Goal: Task Accomplishment & Management: Use online tool/utility

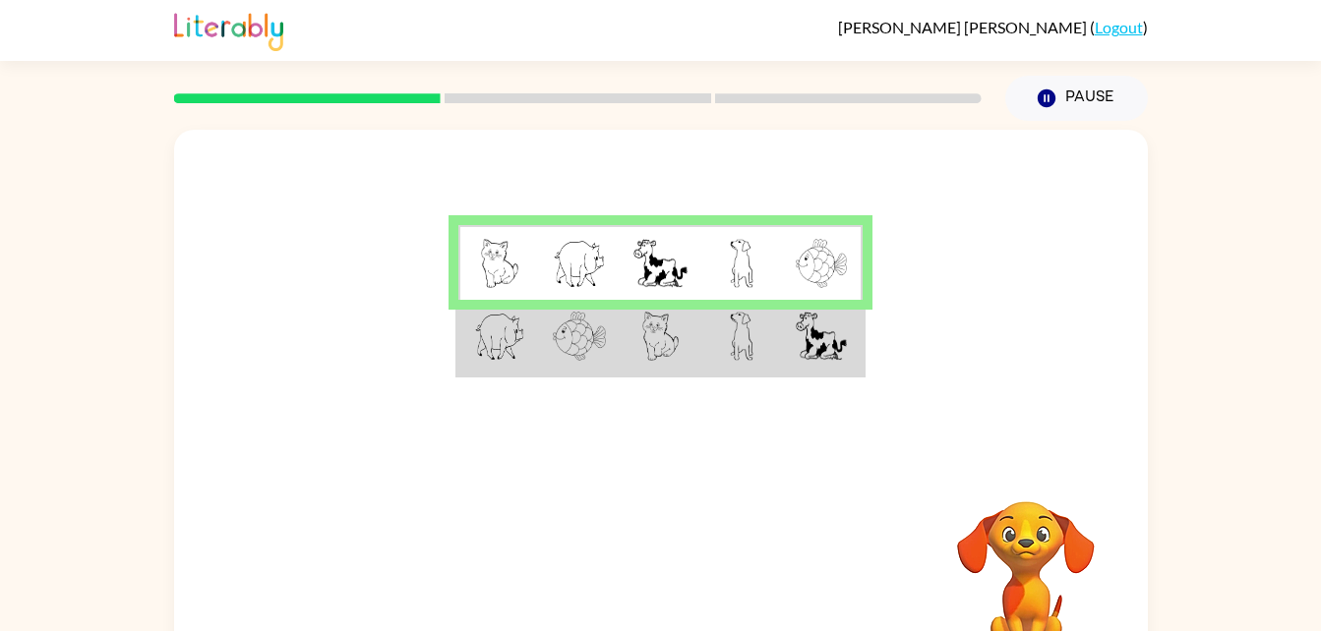
click at [489, 266] on img at bounding box center [499, 263] width 37 height 49
click at [1071, 537] on video "Your browser must support playing .mp4 files to use Literably. Please try using…" at bounding box center [1026, 569] width 197 height 197
click at [1060, 549] on video "Your browser must support playing .mp4 files to use Literably. Please try using…" at bounding box center [1026, 569] width 197 height 197
click at [817, 371] on td at bounding box center [822, 338] width 81 height 76
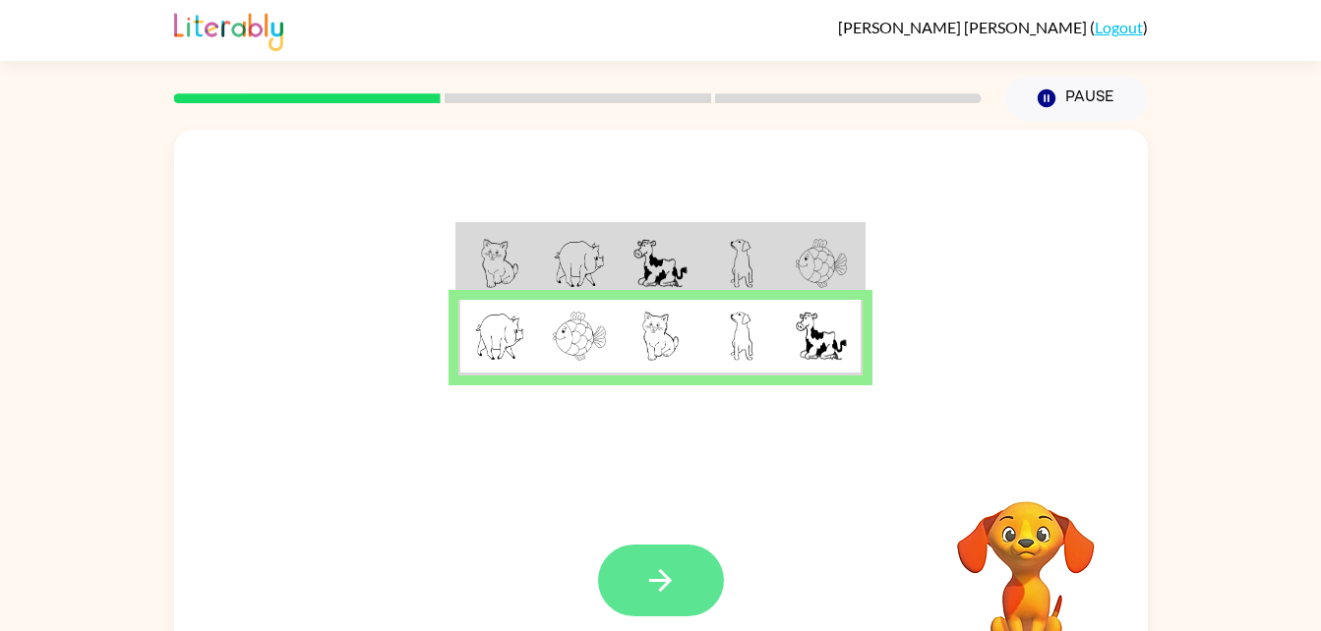
click at [692, 575] on button "button" at bounding box center [661, 581] width 126 height 72
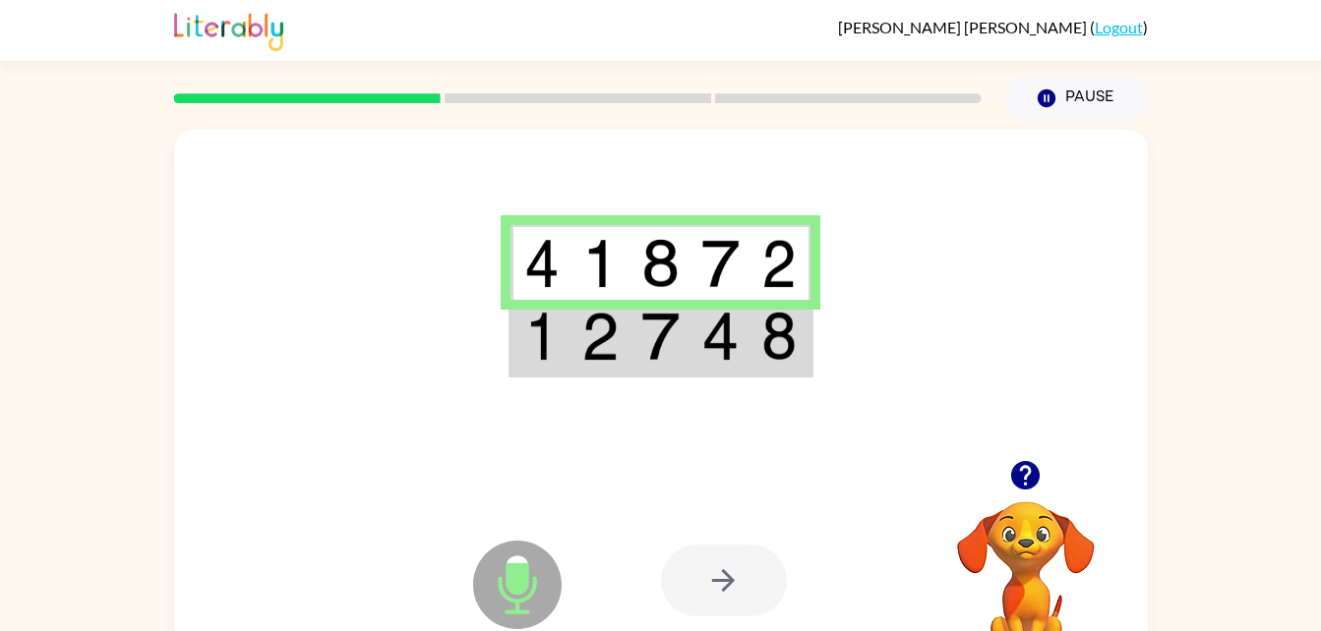
click at [510, 595] on icon at bounding box center [517, 585] width 89 height 89
click at [646, 354] on img at bounding box center [659, 336] width 37 height 49
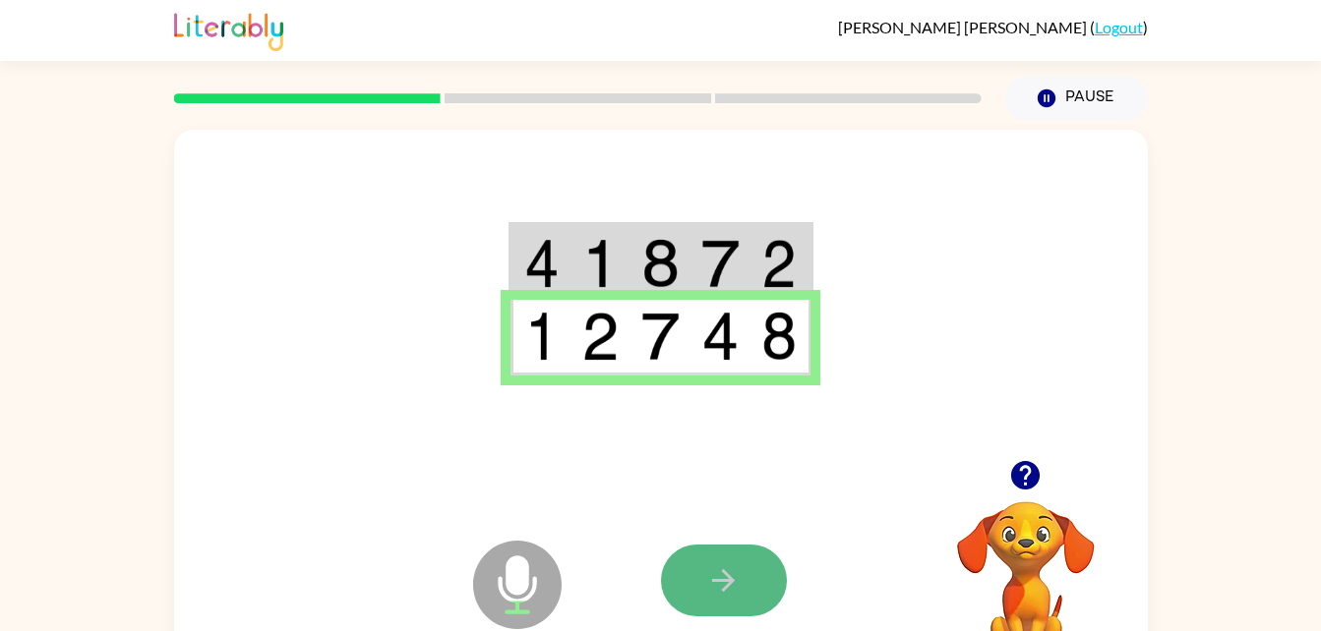
click at [737, 576] on icon "button" at bounding box center [723, 581] width 34 height 34
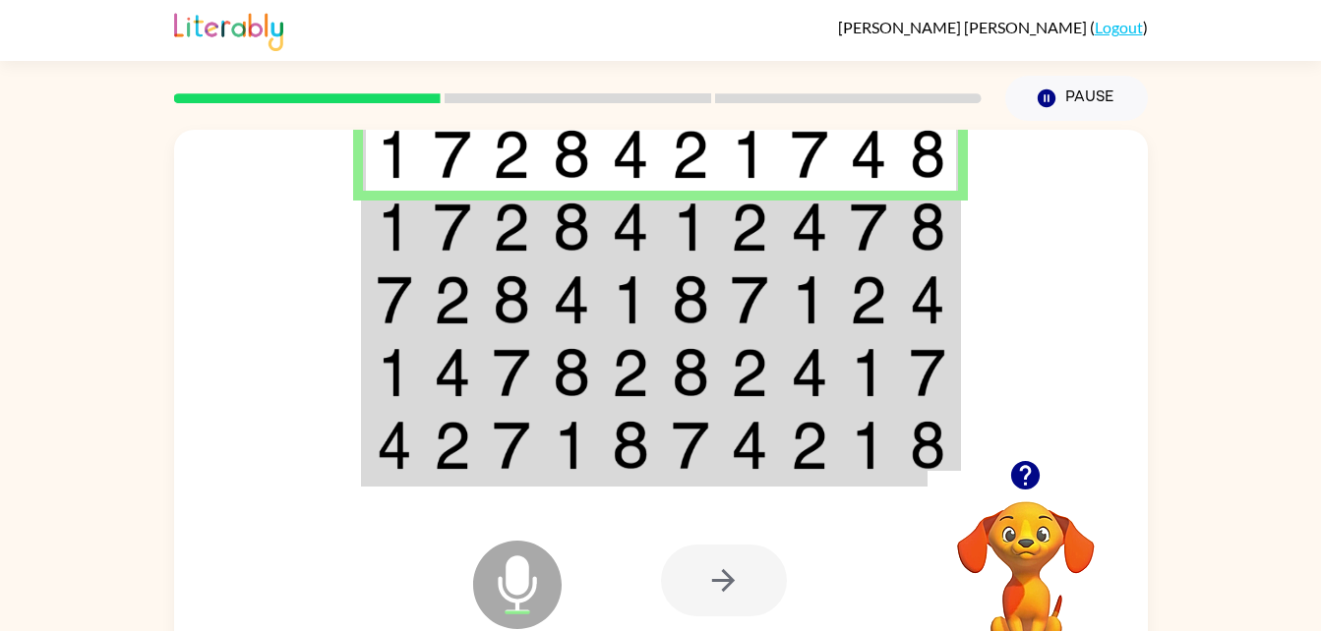
click at [432, 228] on td at bounding box center [453, 227] width 60 height 73
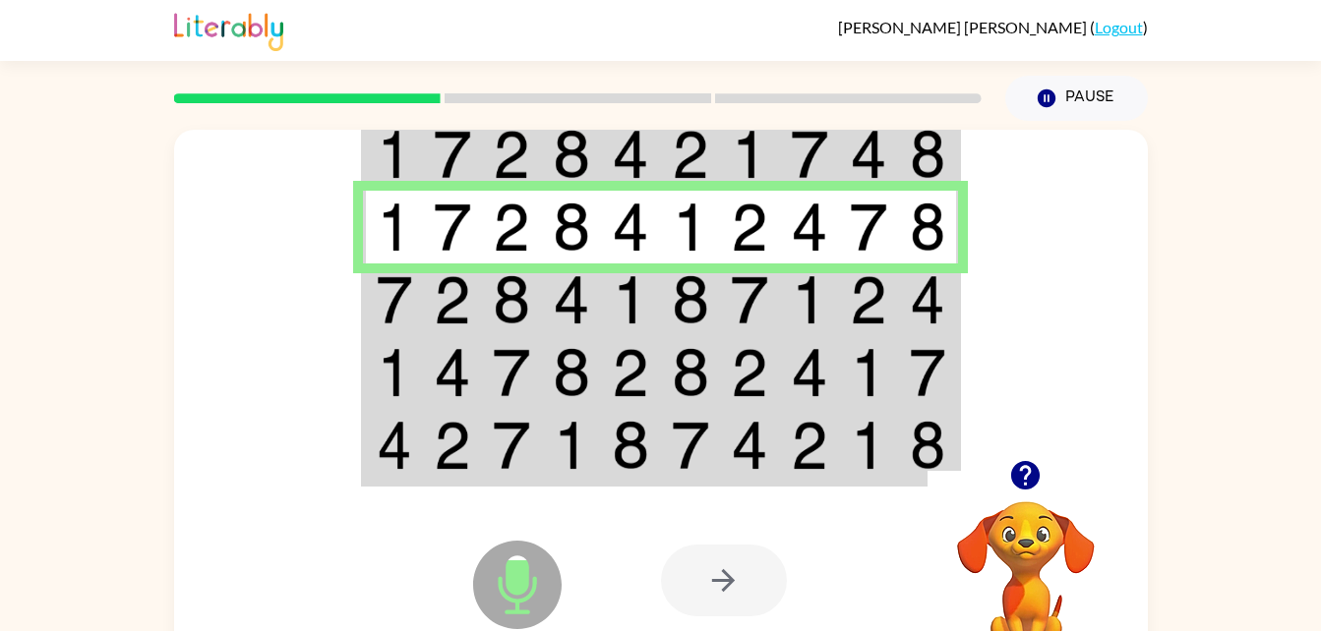
click at [357, 301] on div at bounding box center [661, 295] width 974 height 331
click at [396, 301] on img at bounding box center [394, 299] width 35 height 49
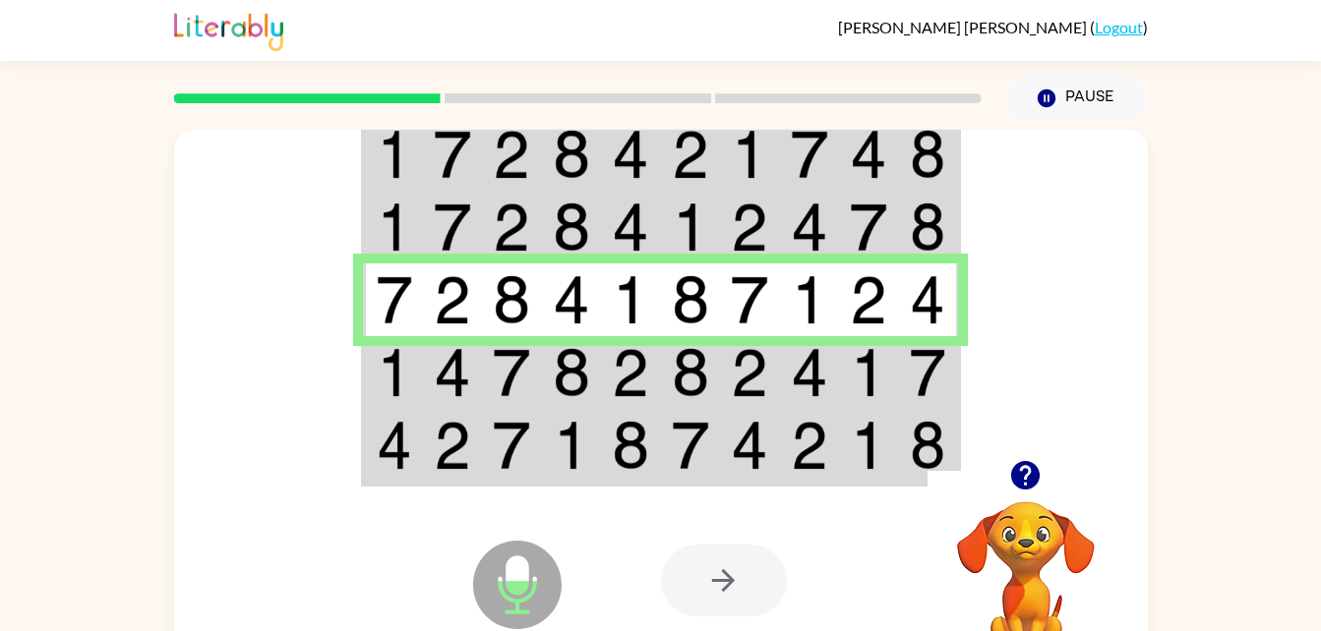
click at [490, 361] on td at bounding box center [512, 372] width 60 height 73
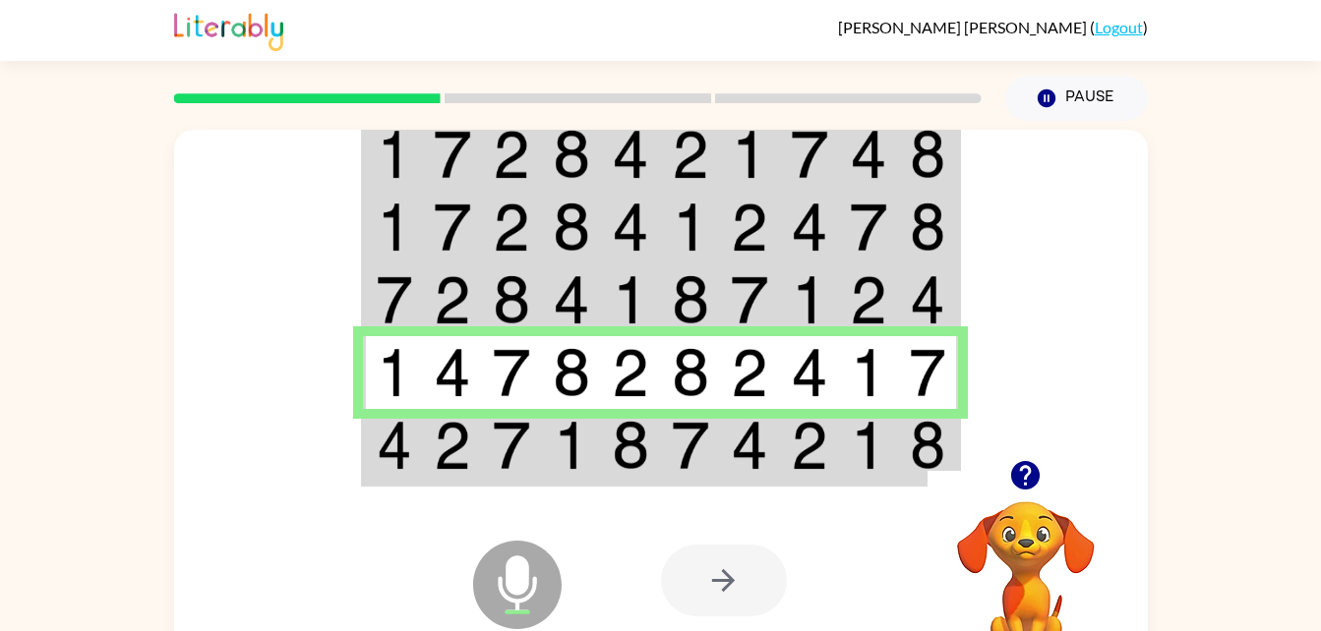
click at [622, 478] on div "Microphone The Microphone is here when it is your turn to talk Your browser mus…" at bounding box center [661, 580] width 974 height 221
click at [507, 444] on img at bounding box center [511, 445] width 37 height 49
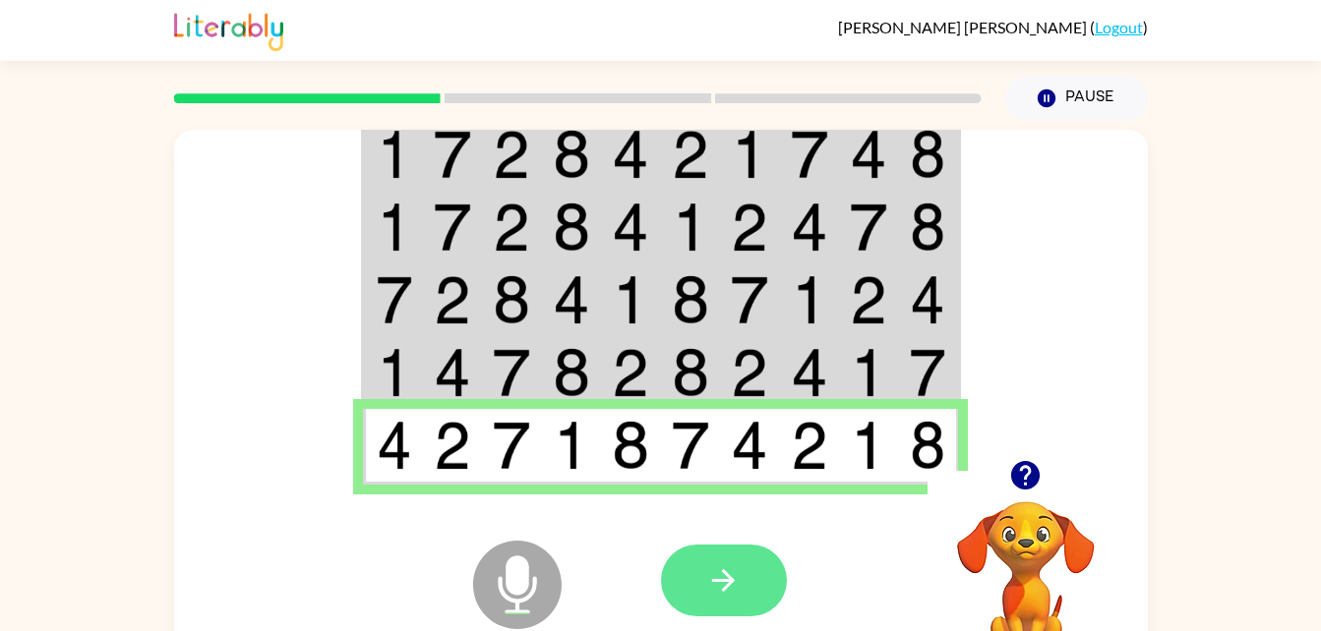
click at [702, 585] on button "button" at bounding box center [724, 581] width 126 height 72
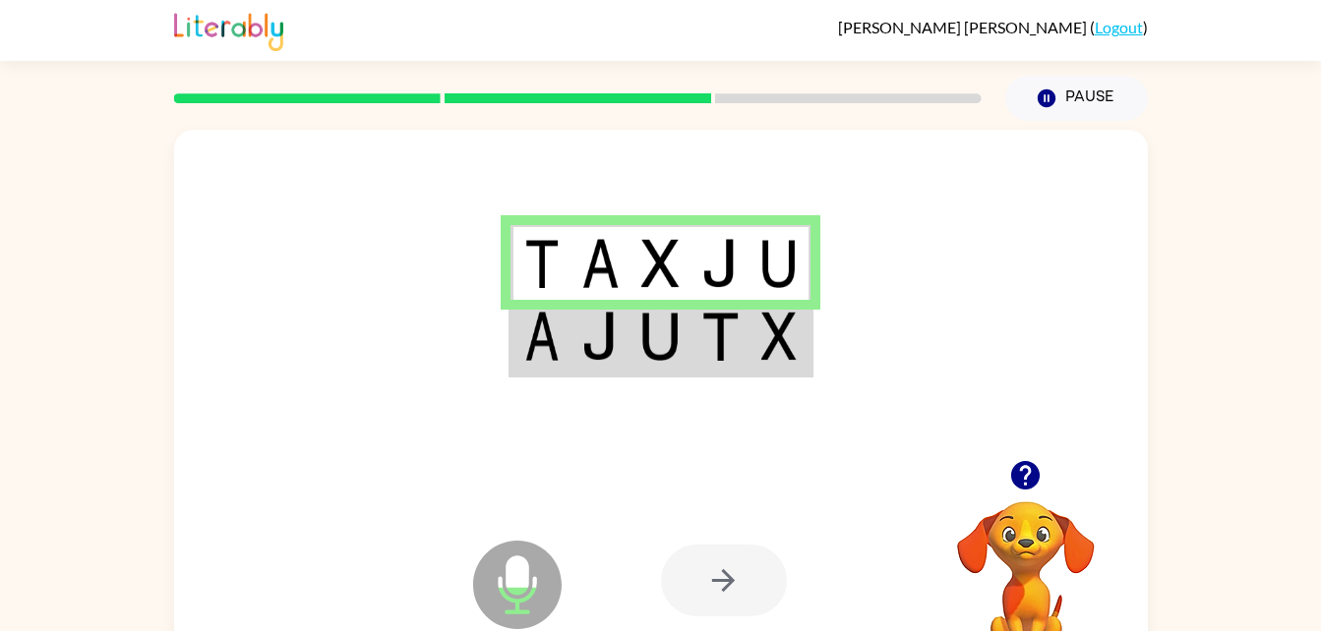
click at [685, 352] on td at bounding box center [661, 338] width 60 height 76
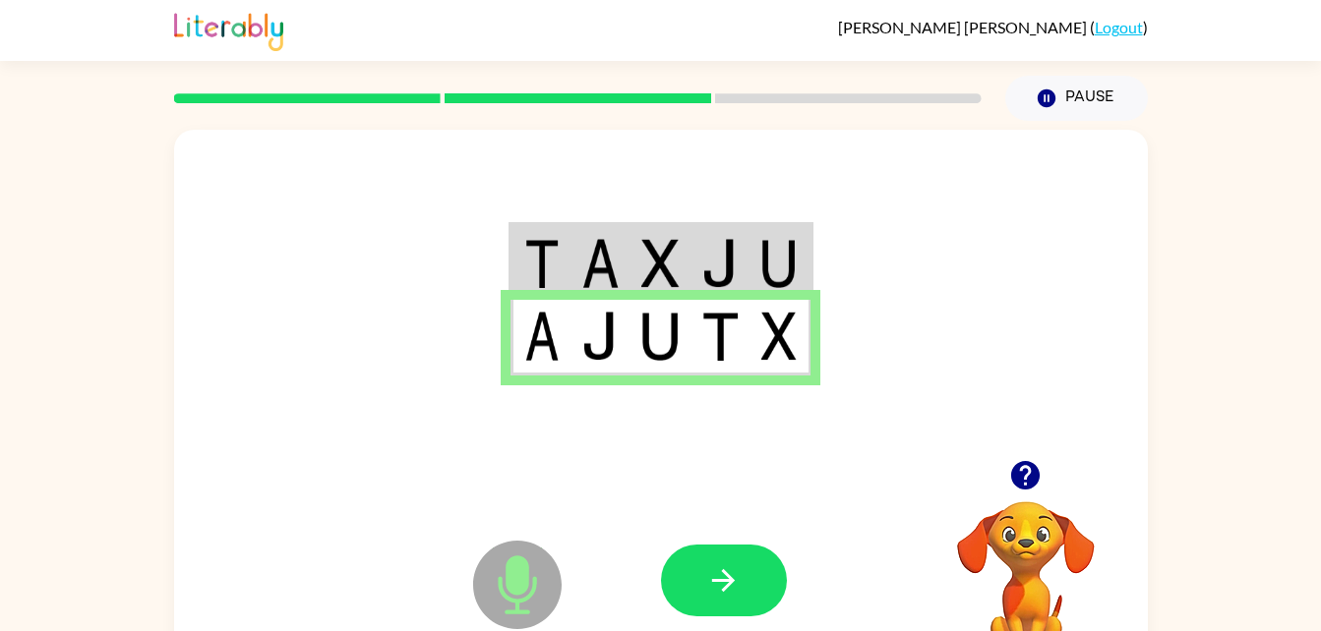
click at [679, 548] on div at bounding box center [724, 581] width 126 height 72
click at [715, 590] on icon "button" at bounding box center [723, 581] width 34 height 34
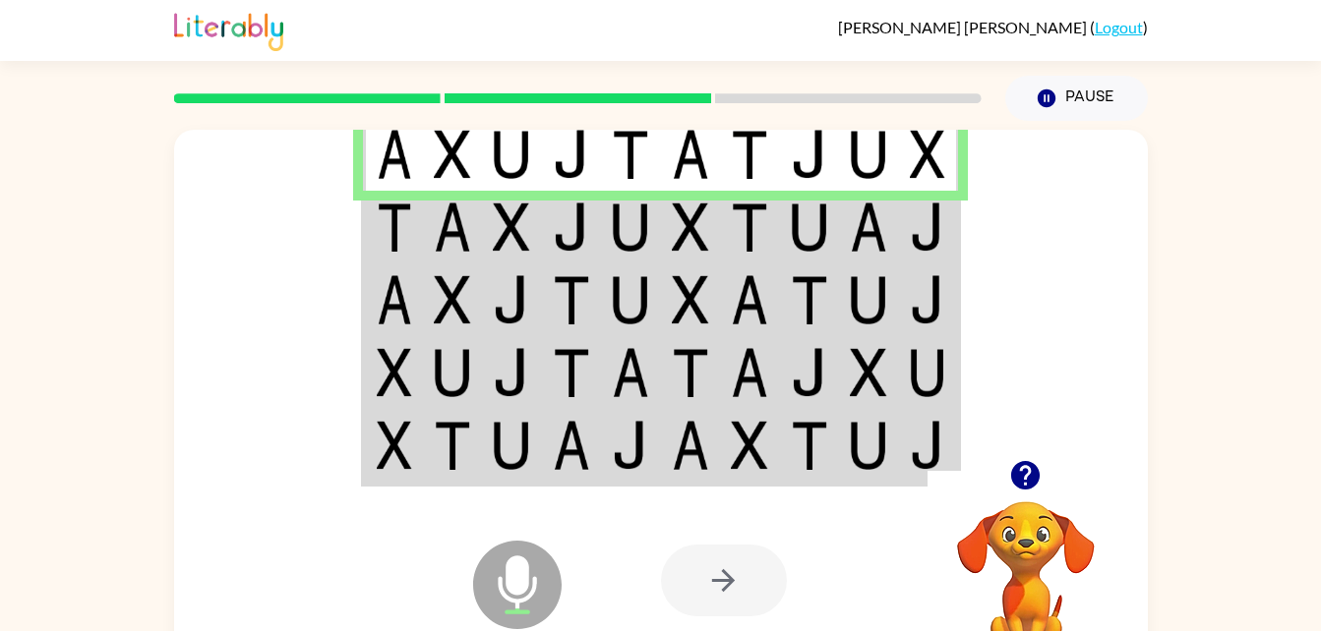
click at [472, 231] on td at bounding box center [453, 227] width 60 height 73
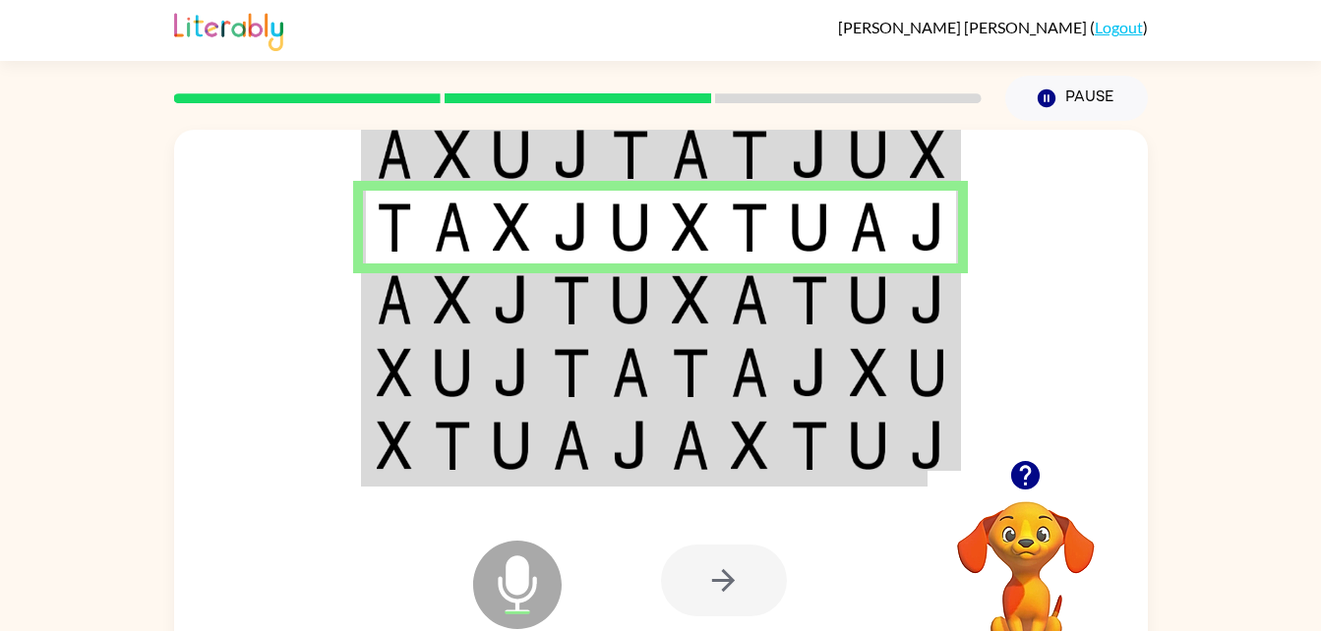
click at [459, 305] on img at bounding box center [452, 299] width 37 height 49
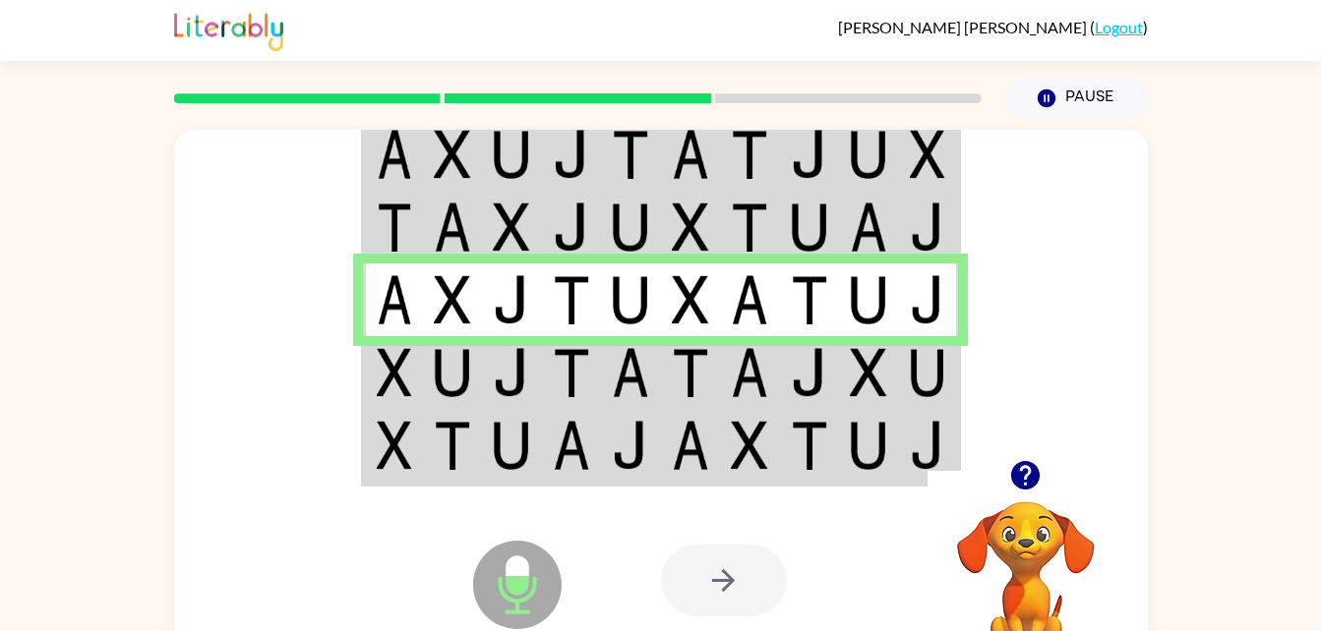
click at [633, 385] on img at bounding box center [630, 372] width 37 height 49
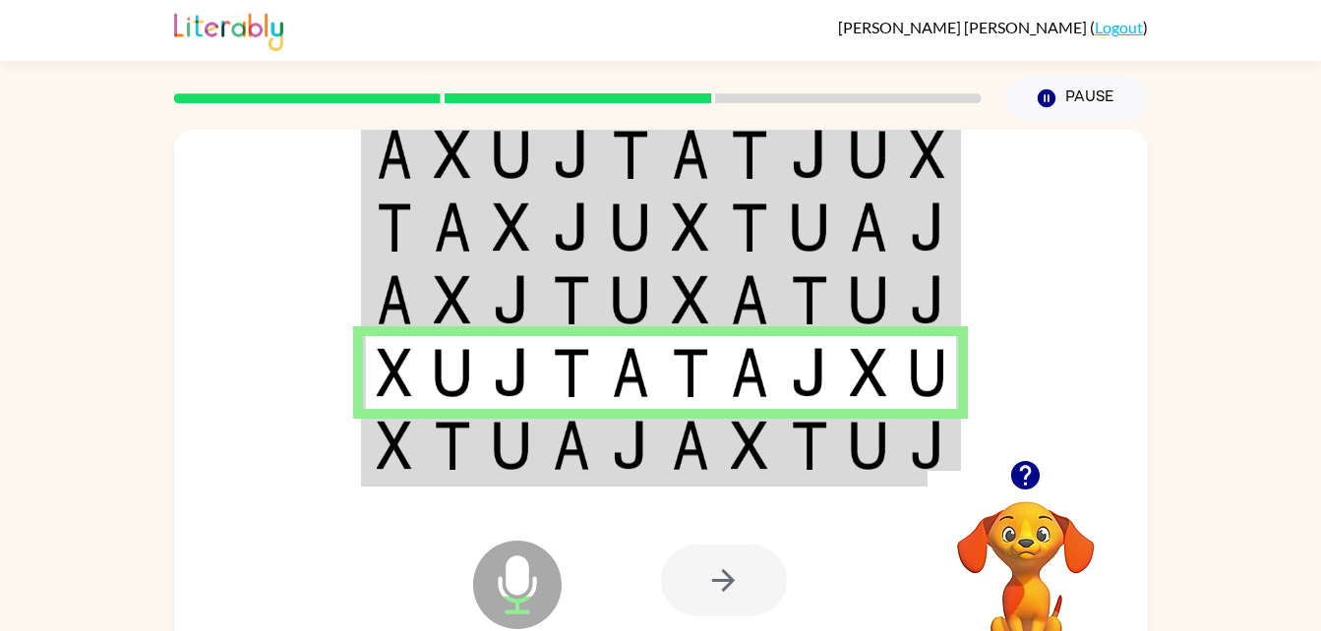
click at [583, 452] on img at bounding box center [571, 445] width 37 height 49
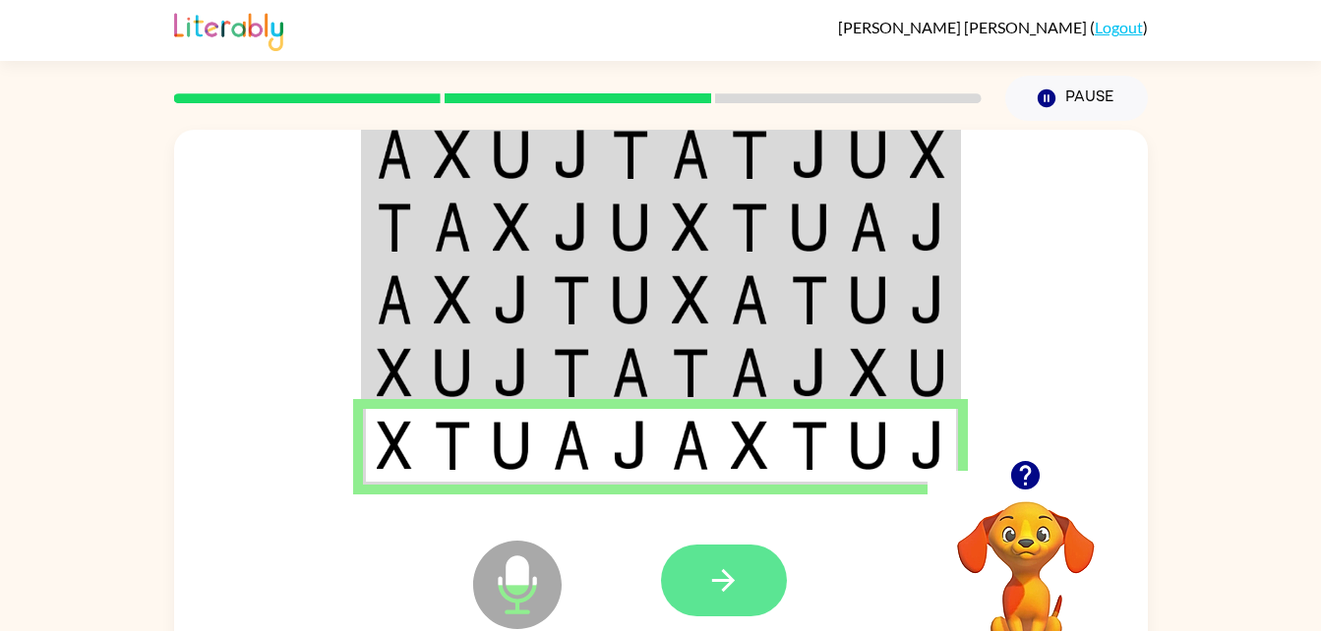
click at [746, 613] on button "button" at bounding box center [724, 581] width 126 height 72
